Goal: Task Accomplishment & Management: Manage account settings

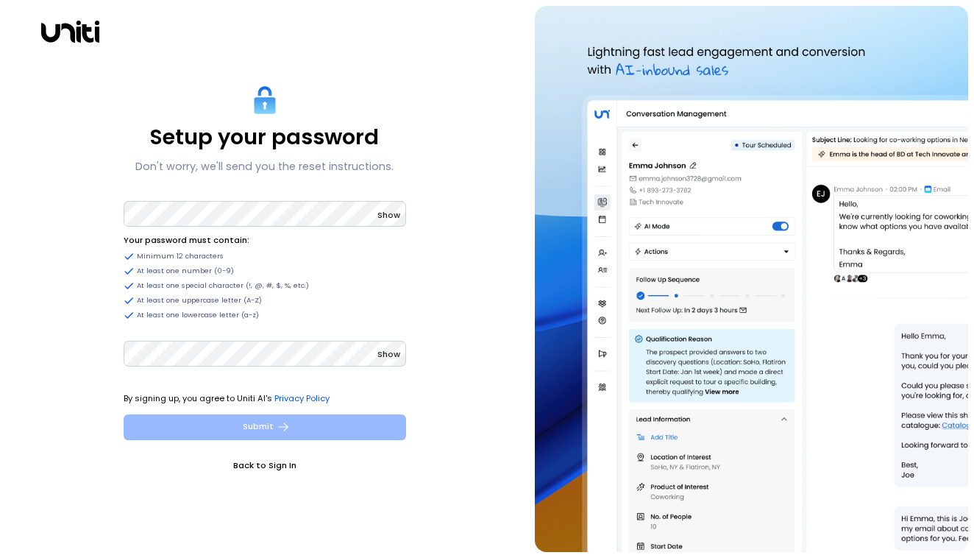
click at [320, 425] on button "Submit" at bounding box center [265, 427] width 283 height 26
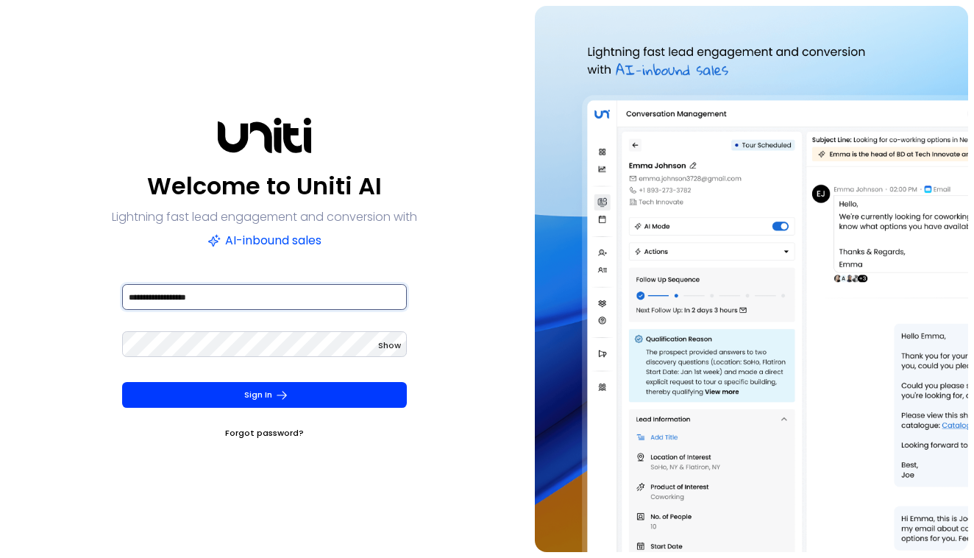
type input "**********"
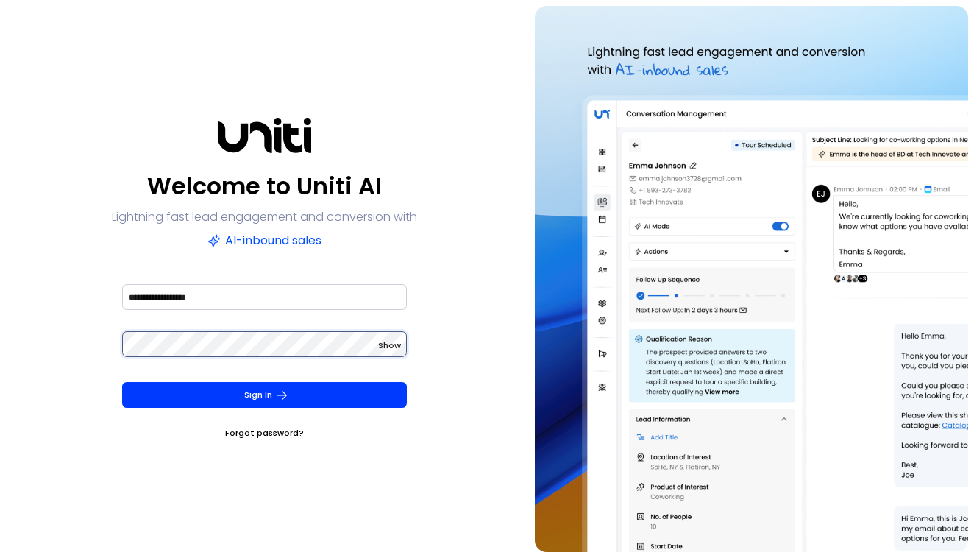
click at [264, 394] on button "Sign In" at bounding box center [264, 395] width 285 height 26
